Goal: Communication & Community: Answer question/provide support

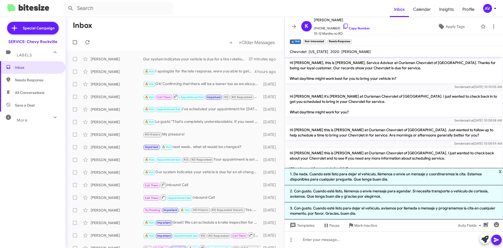
scroll to position [98, 0]
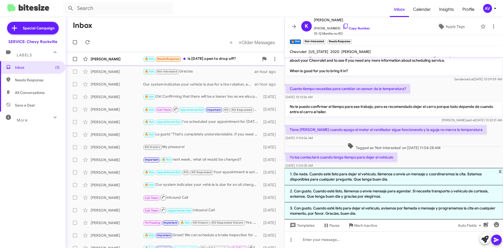
click at [202, 64] on div "Meng Wu 🔥 Hot Needs Response Is tomorrow open to drop off? a few seconds ago" at bounding box center [175, 59] width 210 height 10
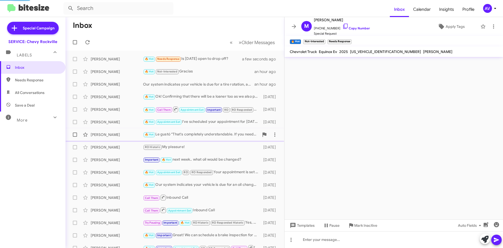
scroll to position [243, 0]
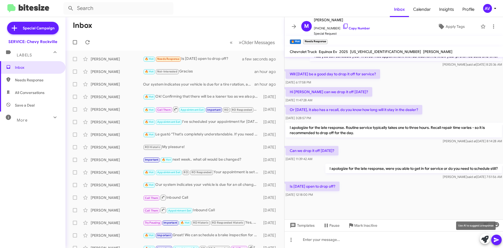
click at [481, 240] on button at bounding box center [485, 238] width 10 height 10
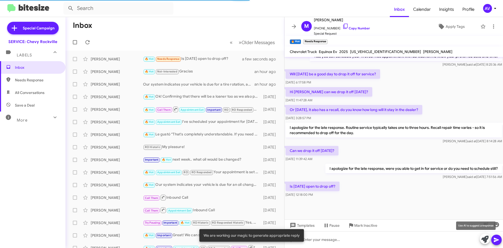
click at [482, 237] on icon at bounding box center [484, 238] width 7 height 7
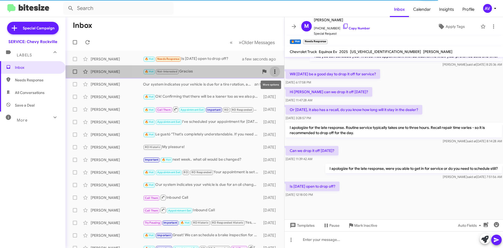
click at [274, 72] on icon at bounding box center [274, 71] width 1 height 4
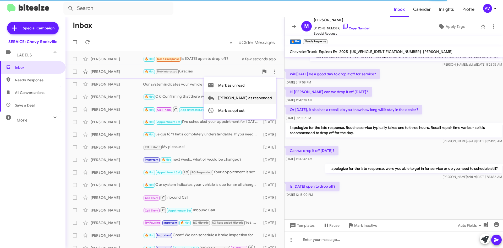
click at [267, 98] on span "Mark as responded" at bounding box center [245, 97] width 54 height 13
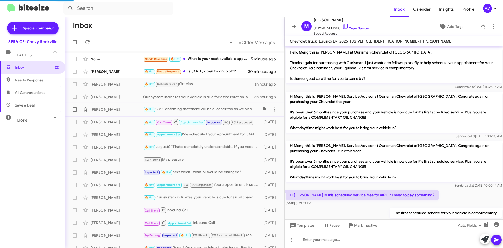
scroll to position [233, 0]
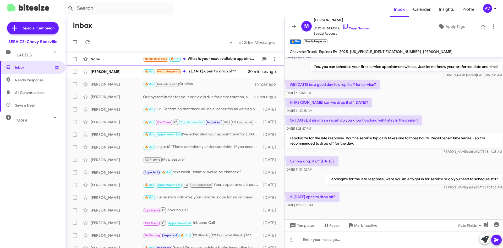
click at [227, 58] on div "Needs Response 🔥 Hot What is your next available appointment and how long will …" at bounding box center [201, 59] width 116 height 6
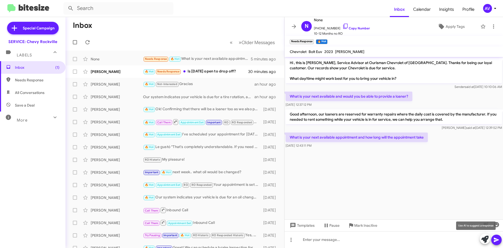
click at [484, 240] on icon at bounding box center [484, 238] width 7 height 7
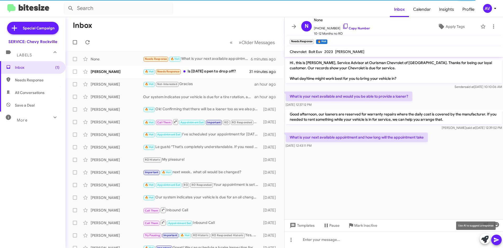
click at [486, 236] on icon at bounding box center [484, 238] width 7 height 7
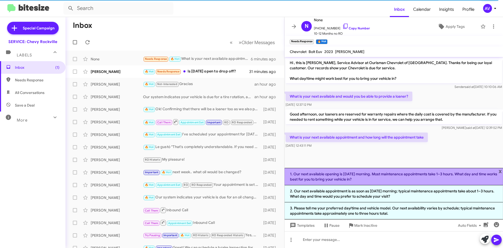
click at [372, 175] on li "1. Our next available opening is [DATE] morning. Most maintenance appointments …" at bounding box center [394, 176] width 219 height 17
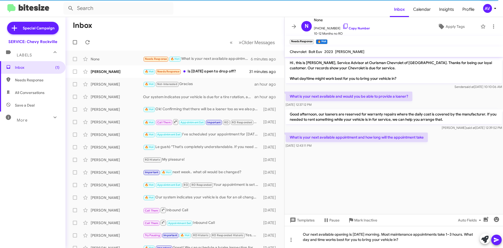
click at [500, 242] on icon at bounding box center [496, 239] width 6 height 6
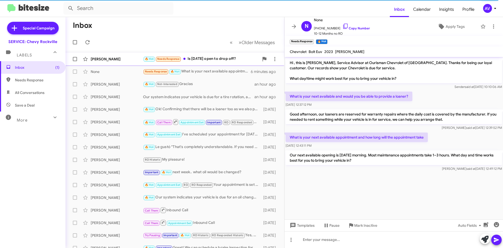
click at [196, 56] on div "🔥 Hot Needs Response Is [DATE] open to drop off?" at bounding box center [201, 59] width 116 height 6
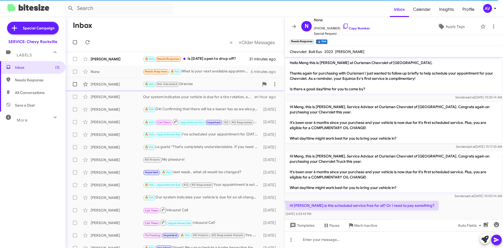
scroll to position [243, 0]
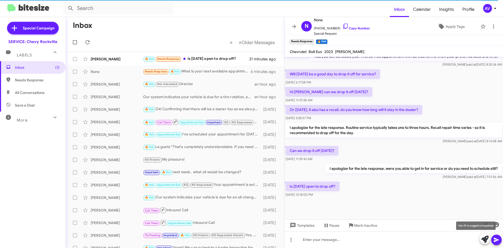
click at [488, 243] on span at bounding box center [484, 239] width 7 height 12
click at [483, 238] on icon at bounding box center [484, 238] width 7 height 7
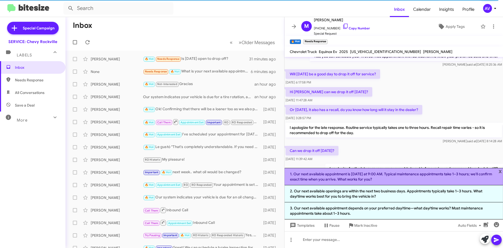
click at [388, 178] on li "1. Our next available appointment is [DATE] at 9:00 AM. Typical maintenance app…" at bounding box center [394, 176] width 219 height 17
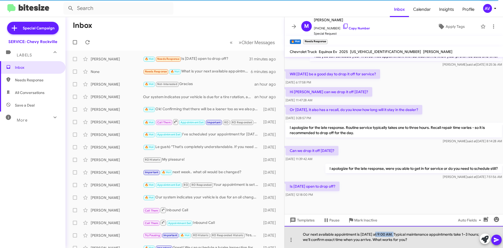
drag, startPoint x: 397, startPoint y: 236, endPoint x: 378, endPoint y: 232, distance: 19.7
click at [378, 232] on div "Our next available appointment is [DATE] at 9:00 AM. Typical maintenance appoin…" at bounding box center [394, 237] width 219 height 22
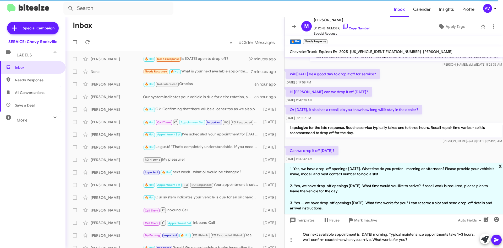
click at [500, 165] on span "x" at bounding box center [500, 165] width 3 height 6
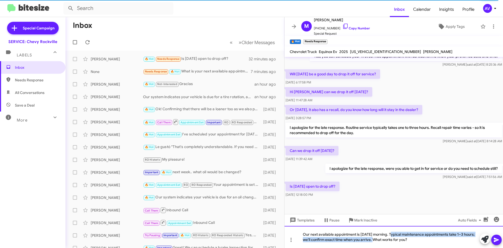
drag, startPoint x: 383, startPoint y: 239, endPoint x: 394, endPoint y: 217, distance: 24.7
click at [394, 217] on div "Hello Meng this is [PERSON_NAME] at Ourisman Chevrolet of [GEOGRAPHIC_DATA]. Th…" at bounding box center [394, 152] width 219 height 191
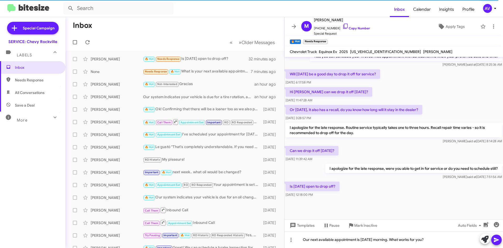
click at [499, 243] on span at bounding box center [496, 239] width 6 height 10
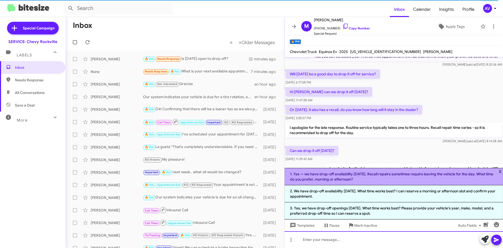
scroll to position [0, 0]
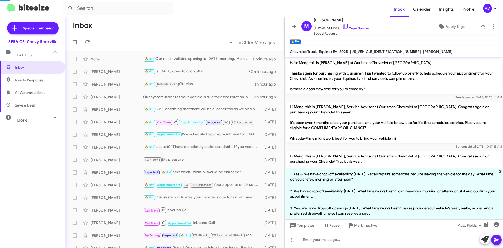
click at [499, 170] on span "x" at bounding box center [500, 171] width 3 height 6
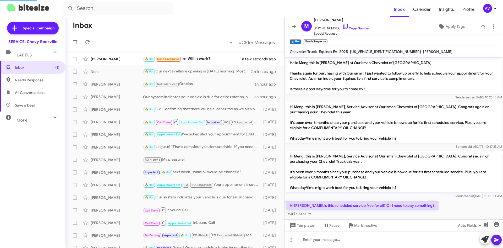
scroll to position [301, 0]
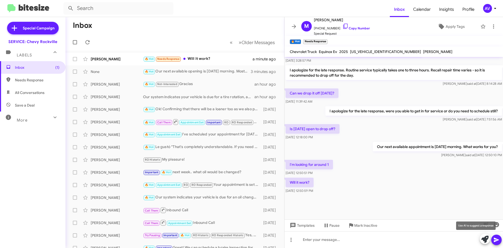
click at [485, 236] on icon at bounding box center [484, 238] width 7 height 7
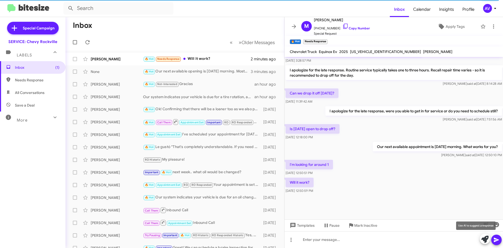
click at [484, 242] on icon at bounding box center [484, 238] width 7 height 7
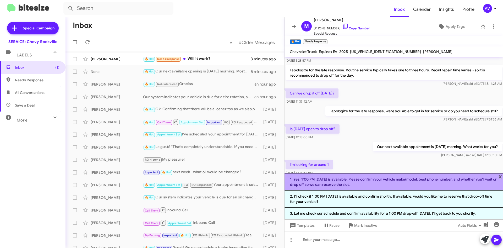
click at [361, 186] on li "1. Yes, 1:00 PM [DATE] is available. Please confirm your vehicle make/model, be…" at bounding box center [394, 181] width 219 height 17
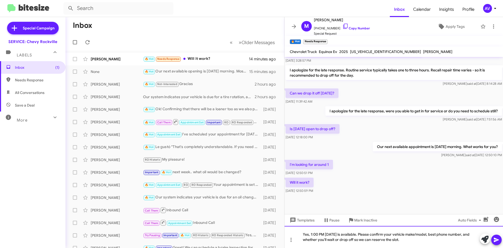
drag, startPoint x: 404, startPoint y: 241, endPoint x: 283, endPoint y: 228, distance: 121.1
click at [283, 228] on div "Inbox « Previous » Next Older Messages [PERSON_NAME] 🔥 Hot Needs Response Will …" at bounding box center [285, 132] width 438 height 231
